Goal: Check status: Check status

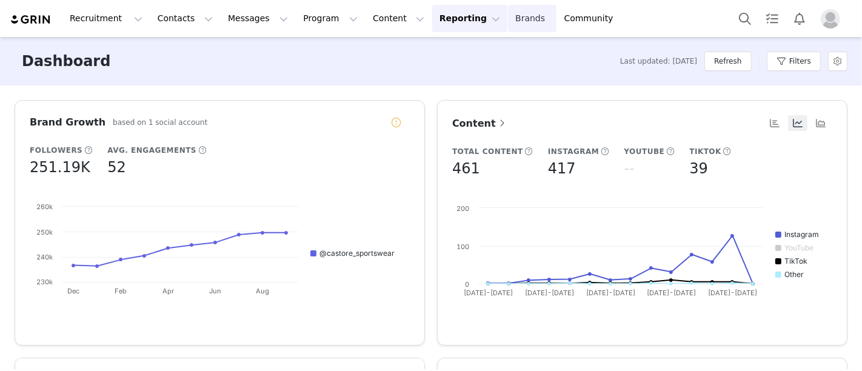
click at [508, 17] on link "Brands Brands" at bounding box center [532, 18] width 48 height 27
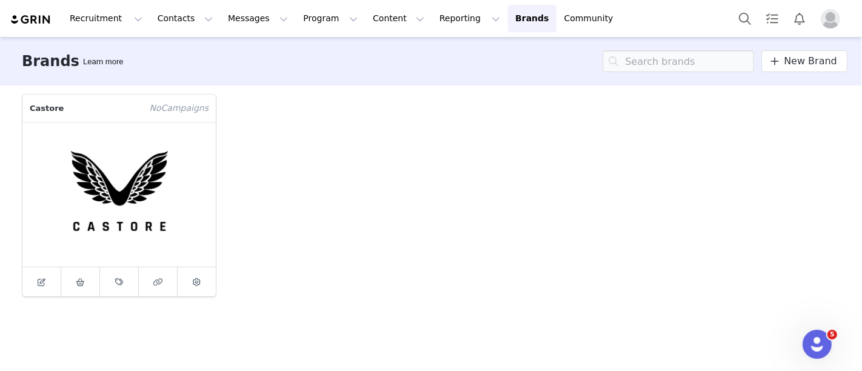
click at [819, 18] on button "Profile" at bounding box center [832, 18] width 39 height 19
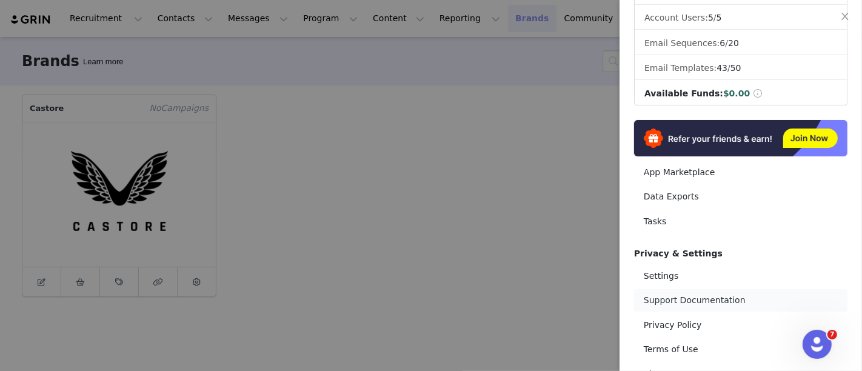
scroll to position [239, 0]
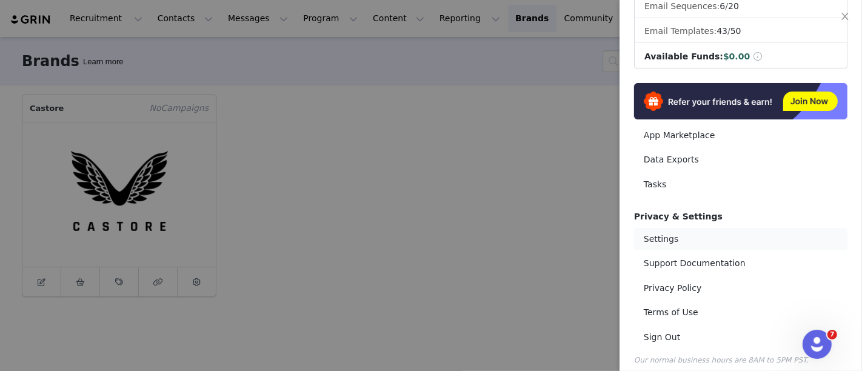
click at [660, 229] on link "Settings" at bounding box center [740, 239] width 213 height 22
select select "UTC"
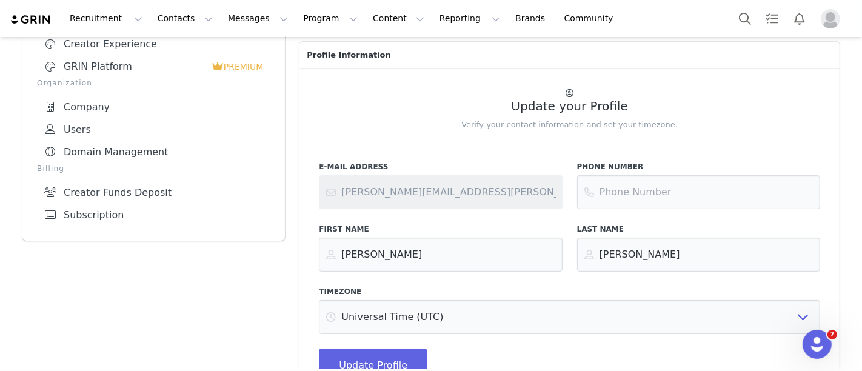
scroll to position [269, 0]
click at [104, 195] on link "Creator Funds Deposit" at bounding box center [153, 191] width 233 height 22
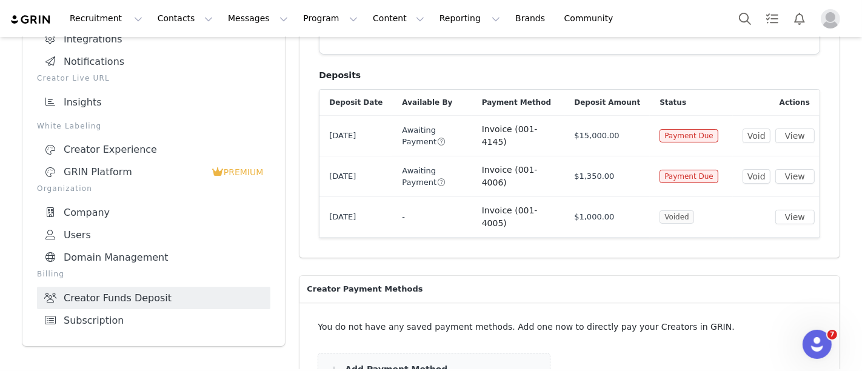
scroll to position [135, 0]
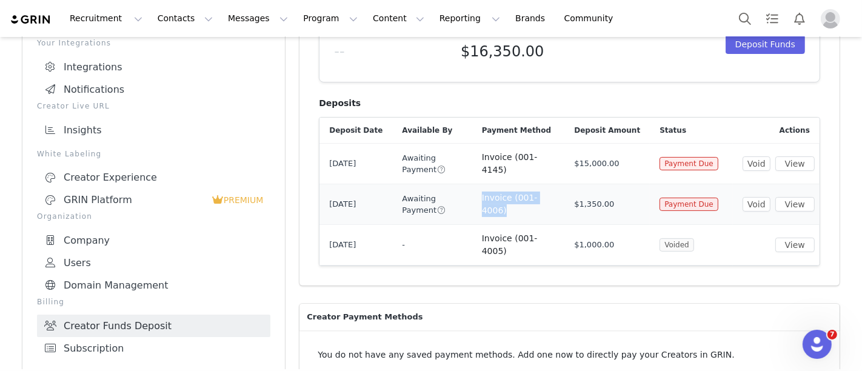
drag, startPoint x: 486, startPoint y: 184, endPoint x: 575, endPoint y: 193, distance: 89.0
click at [575, 193] on tr "[DATE] Awaiting Payment Invoice (001-4006) $1,350.00 Payment Due Void View" at bounding box center [569, 204] width 500 height 41
copy span "Invoice (001-4006)"
